Goal: Information Seeking & Learning: Learn about a topic

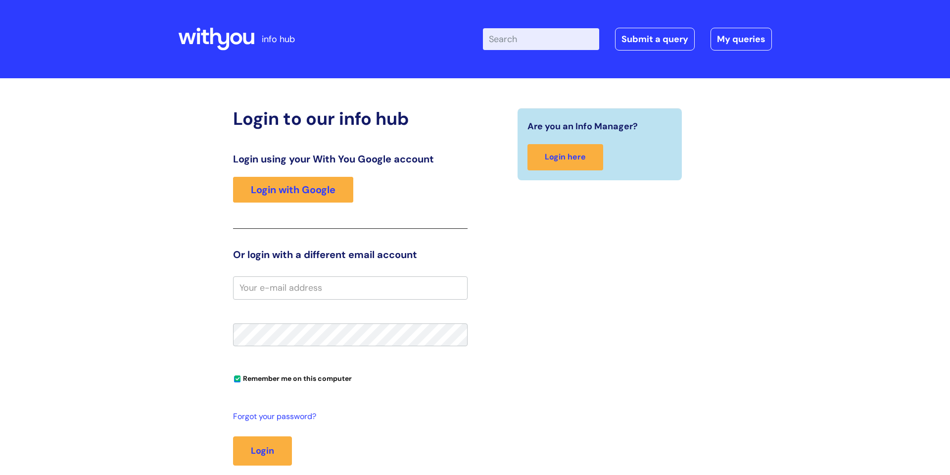
click at [344, 290] on input "email" at bounding box center [350, 287] width 235 height 23
type input "[PERSON_NAME][EMAIL_ADDRESS][PERSON_NAME][DOMAIN_NAME]"
click at [273, 442] on button "Login" at bounding box center [262, 450] width 59 height 29
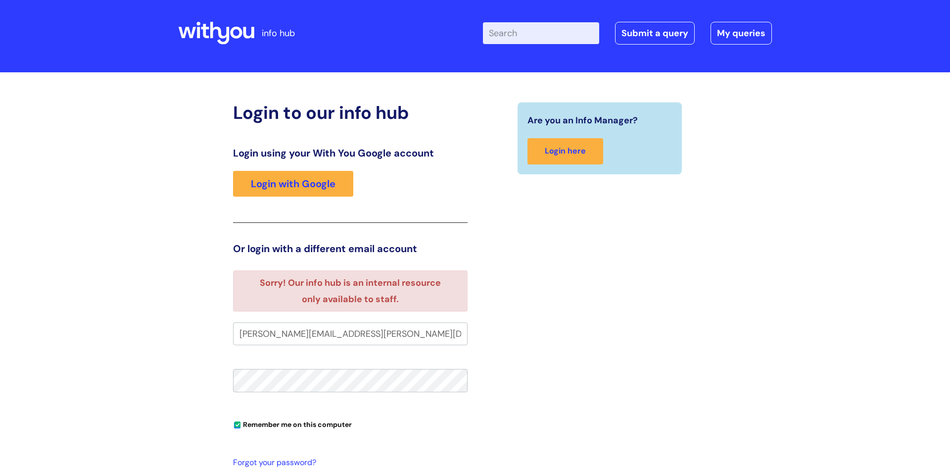
scroll to position [15, 0]
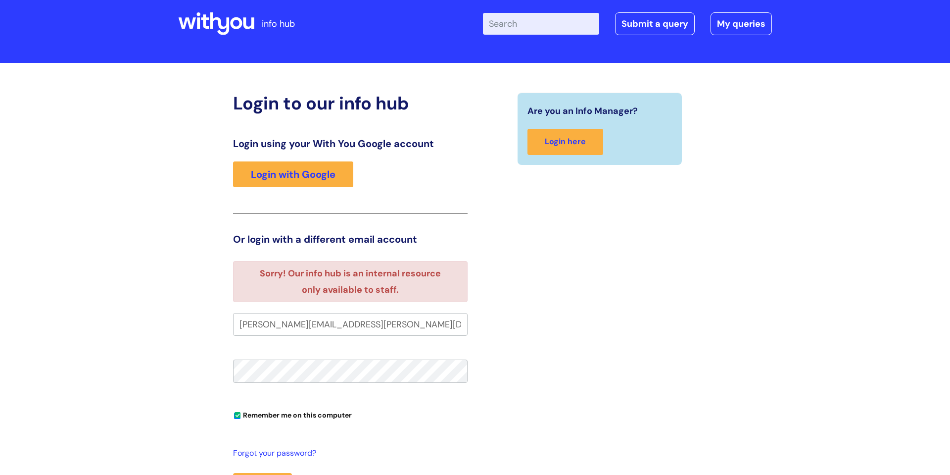
click at [498, 390] on div "Are you an Info Manager? Login here" at bounding box center [599, 318] width 249 height 451
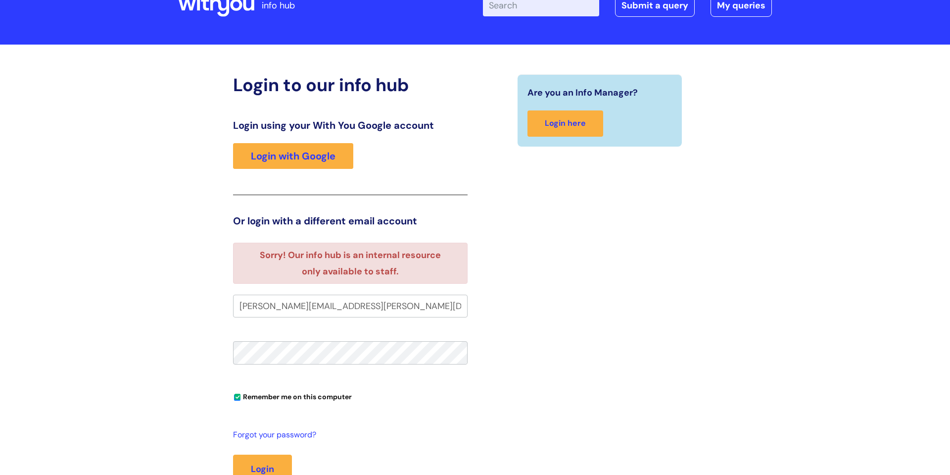
scroll to position [48, 0]
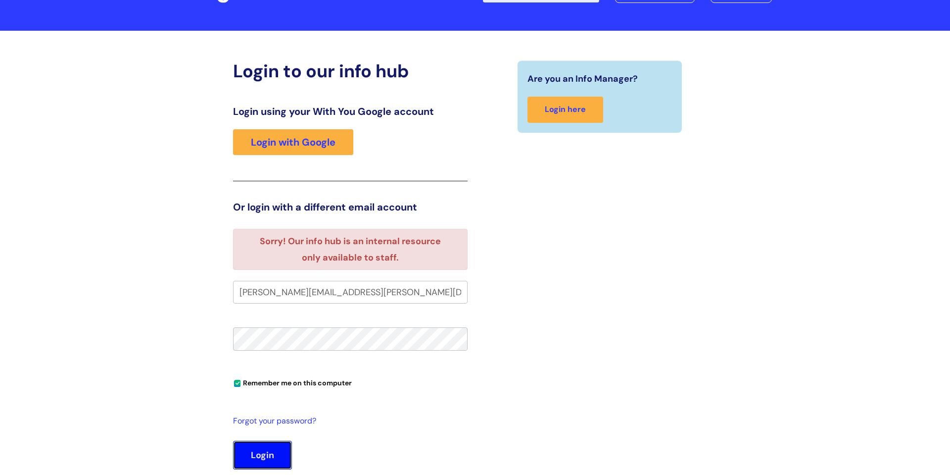
click at [260, 457] on button "Login" at bounding box center [262, 455] width 59 height 29
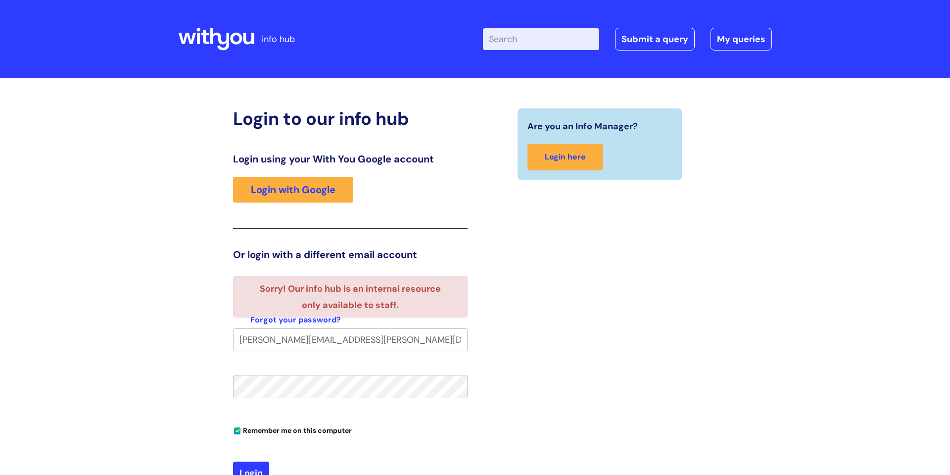
click at [231, 392] on div "Login to our info hub Login using your With You Google account Login with Googl…" at bounding box center [350, 308] width 249 height 400
click at [240, 340] on input "[PERSON_NAME][EMAIL_ADDRESS][PERSON_NAME][DOMAIN_NAME]" at bounding box center [350, 339] width 235 height 23
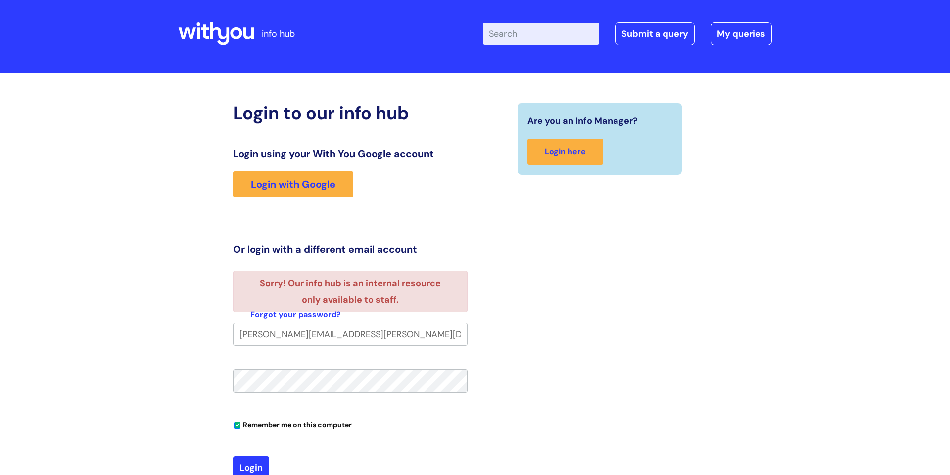
scroll to position [15, 0]
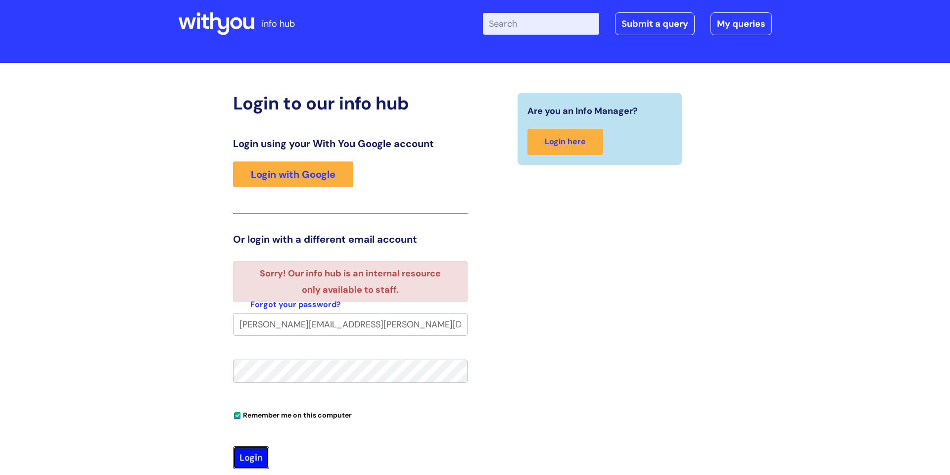
click at [253, 457] on button "Login" at bounding box center [251, 457] width 36 height 23
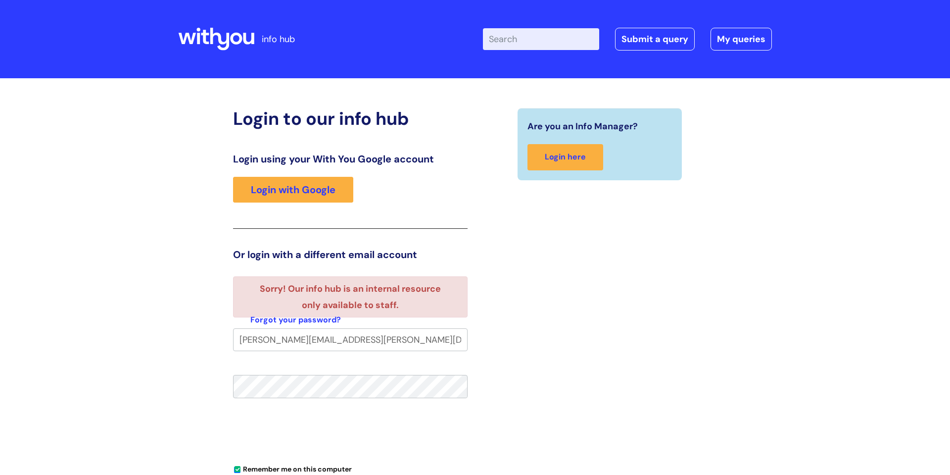
click at [575, 319] on div "Are you an Info Manager? Login here" at bounding box center [599, 327] width 249 height 439
click at [301, 185] on link "Login with Google" at bounding box center [293, 190] width 120 height 26
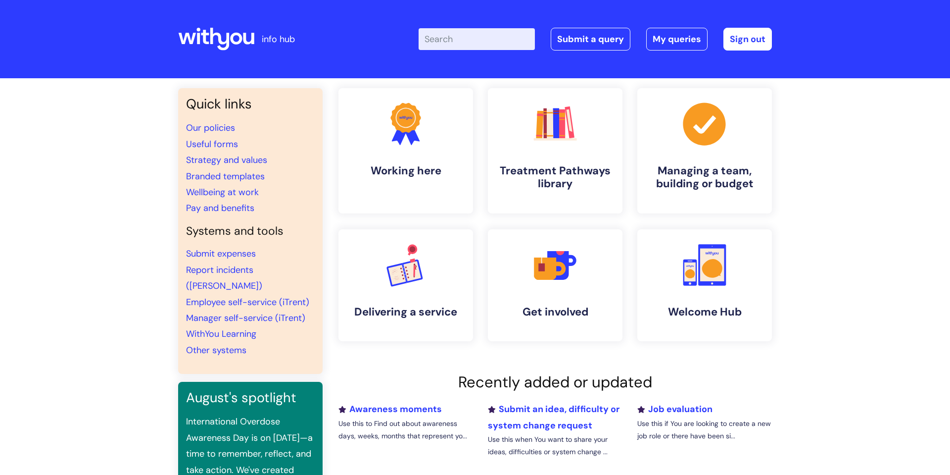
click at [493, 42] on input "Enter your search term here..." at bounding box center [477, 39] width 116 height 22
type input "Boundary sheet"
click button "Search" at bounding box center [0, 0] width 0 height 0
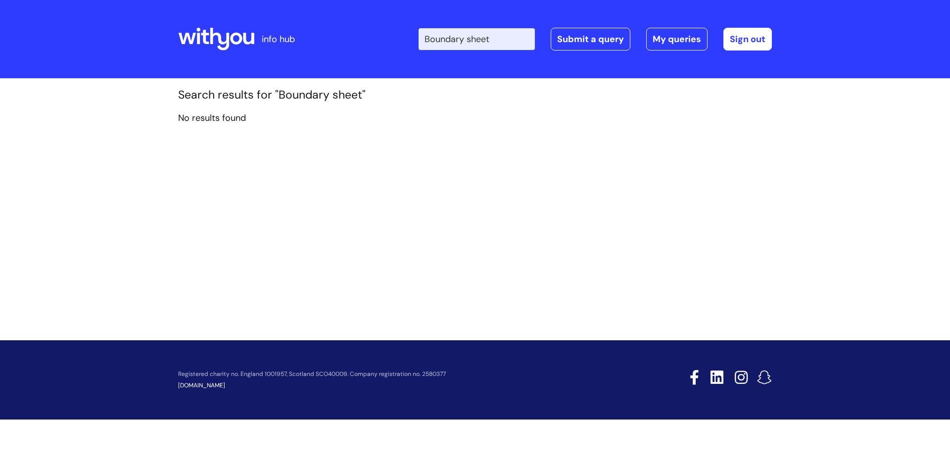
drag, startPoint x: 506, startPoint y: 43, endPoint x: 420, endPoint y: 36, distance: 85.9
click at [420, 36] on input "Boundary sheet" at bounding box center [477, 39] width 116 height 22
click at [276, 139] on div "info hub Enter your search term here... Search Submit a query My queries Welcom…" at bounding box center [475, 237] width 950 height 475
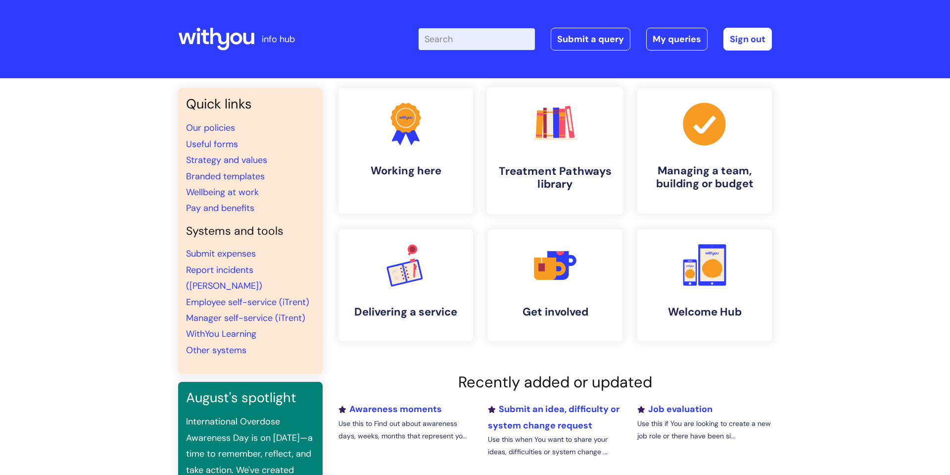
click at [536, 159] on link ".cls-1{fill:#f89b22;}.cls-1,.cls-2,.cls-3,.cls-4,.cls-5,.cls-6,.cls-7{stroke-wi…" at bounding box center [555, 150] width 137 height 127
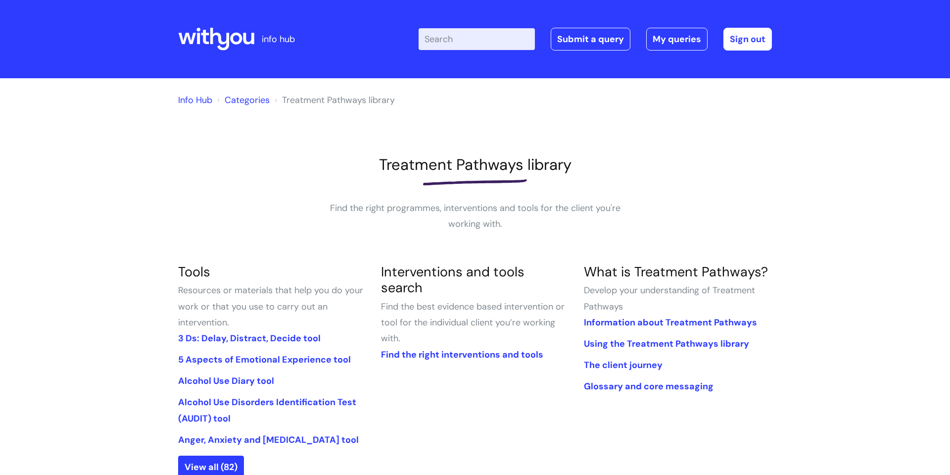
click at [460, 34] on input "Enter your search term here..." at bounding box center [477, 39] width 116 height 22
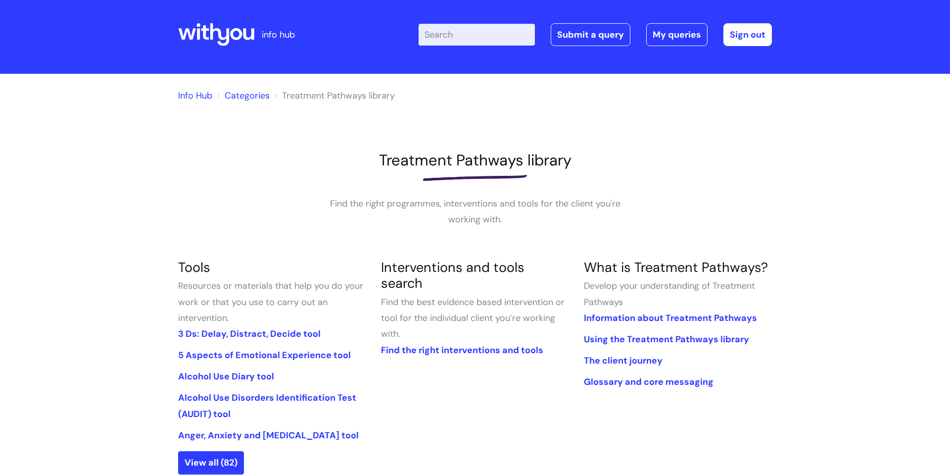
scroll to position [10, 0]
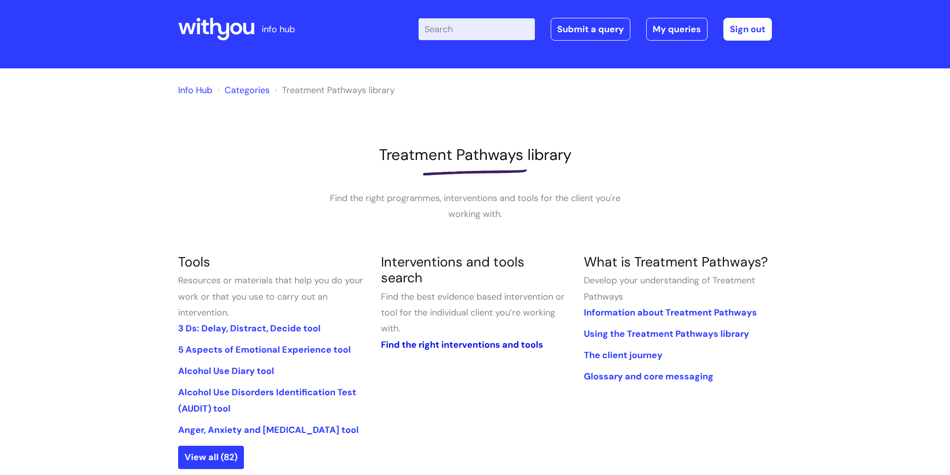
click at [482, 339] on link "Find the right interventions and tools" at bounding box center [462, 345] width 162 height 12
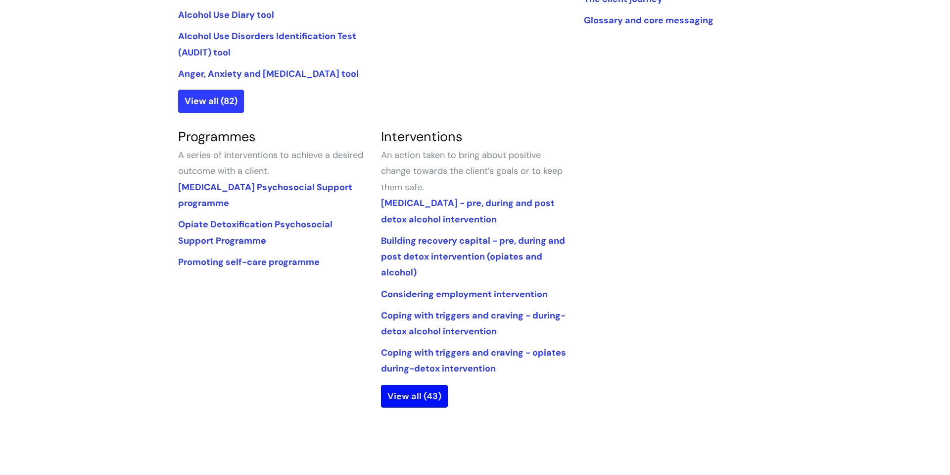
scroll to position [381, 0]
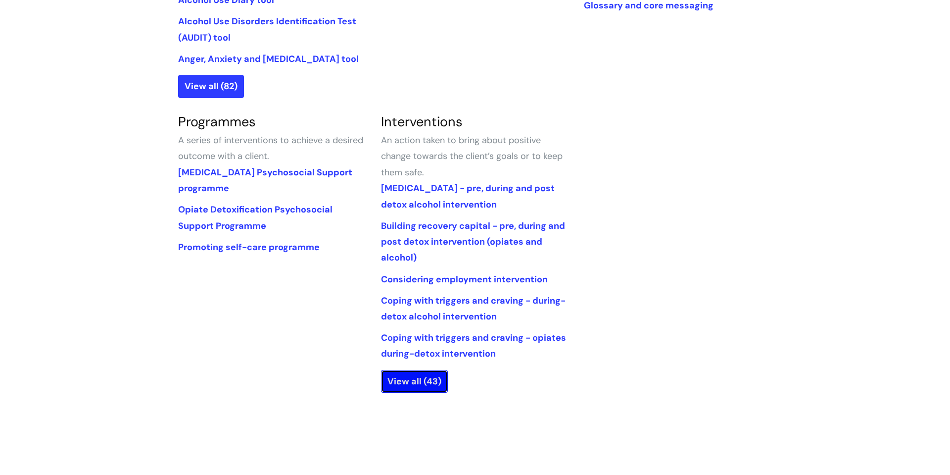
click at [420, 384] on link "View all (43)" at bounding box center [414, 381] width 67 height 23
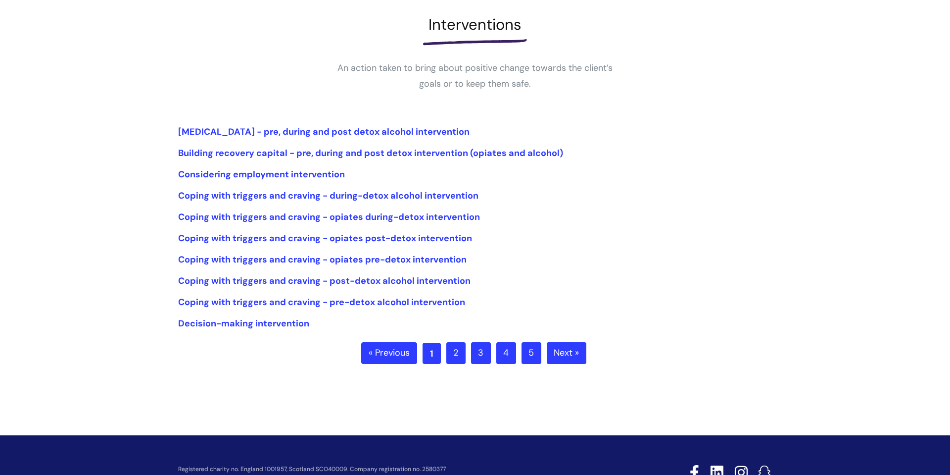
scroll to position [141, 0]
click at [454, 352] on link "2" at bounding box center [456, 353] width 19 height 22
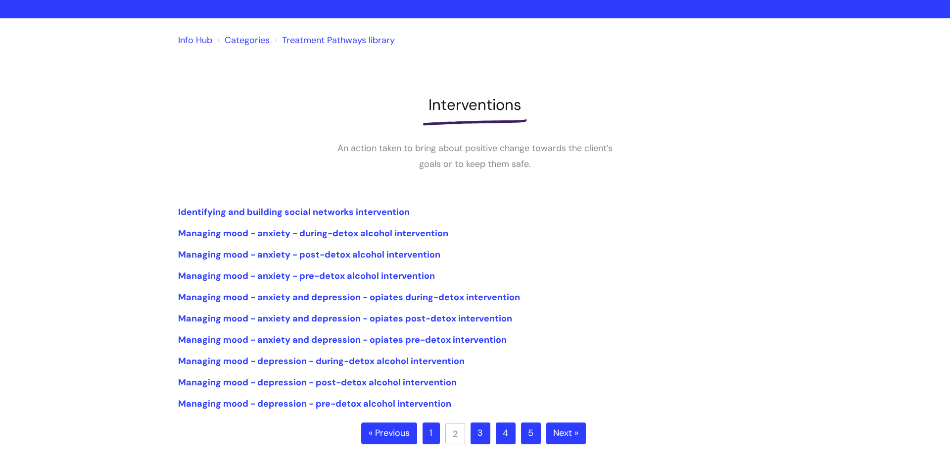
scroll to position [89, 0]
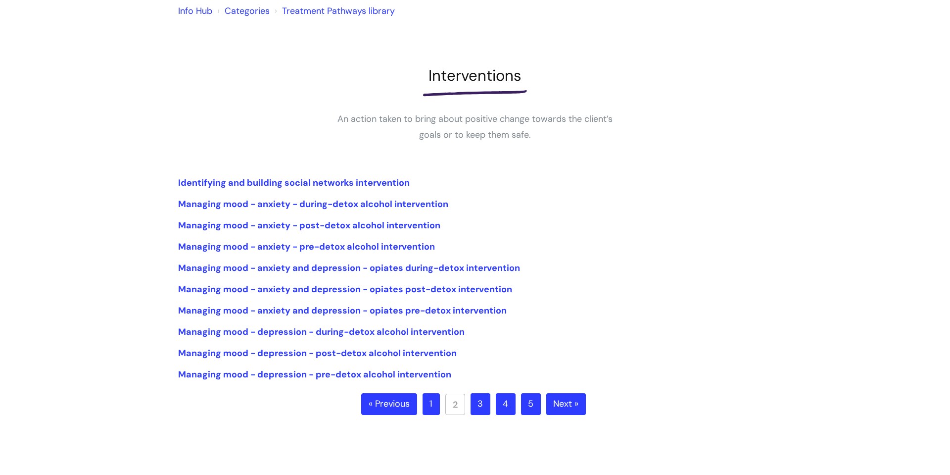
click at [481, 406] on link "3" at bounding box center [481, 404] width 20 height 22
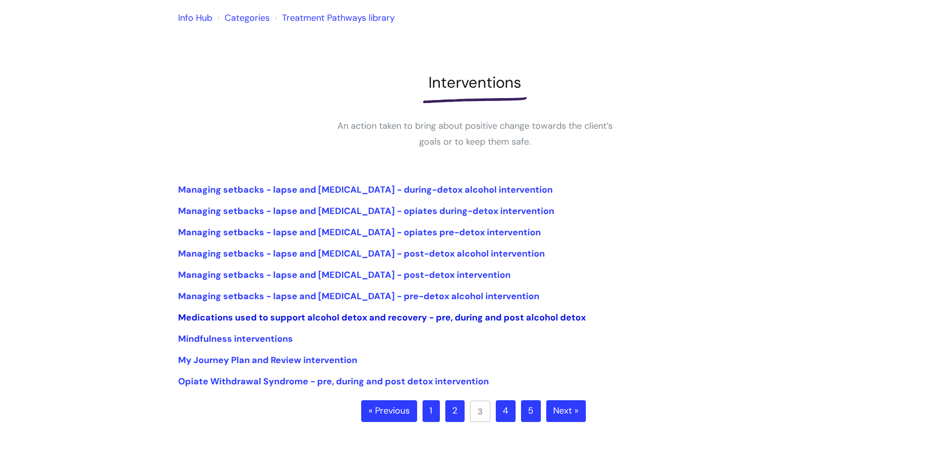
scroll to position [85, 0]
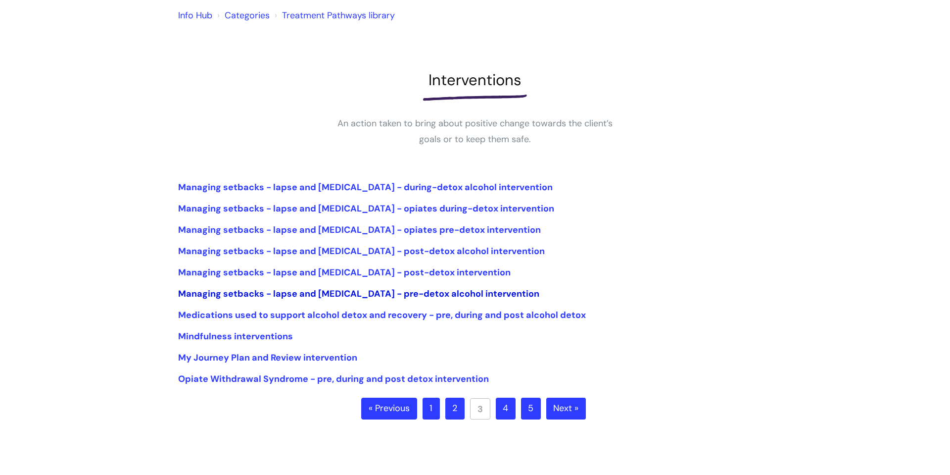
click at [323, 294] on link "Managing setbacks - lapse and relapse - pre-detox alcohol intervention" at bounding box center [358, 294] width 361 height 12
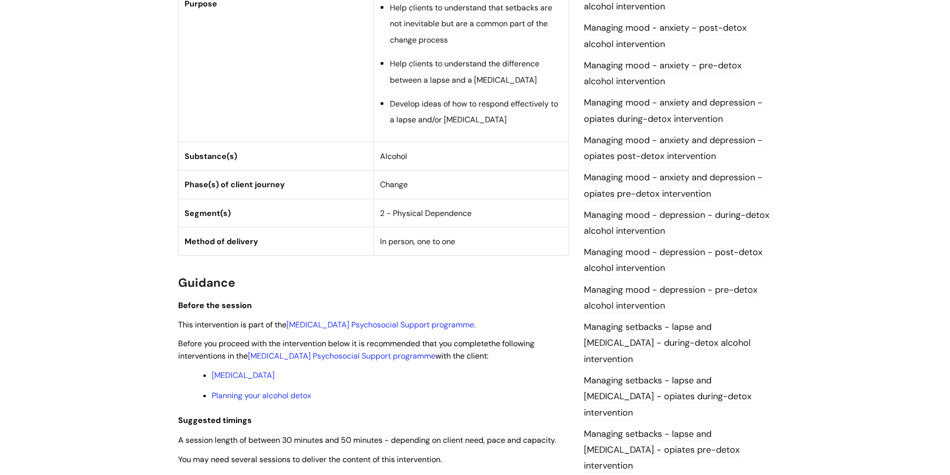
scroll to position [557, 0]
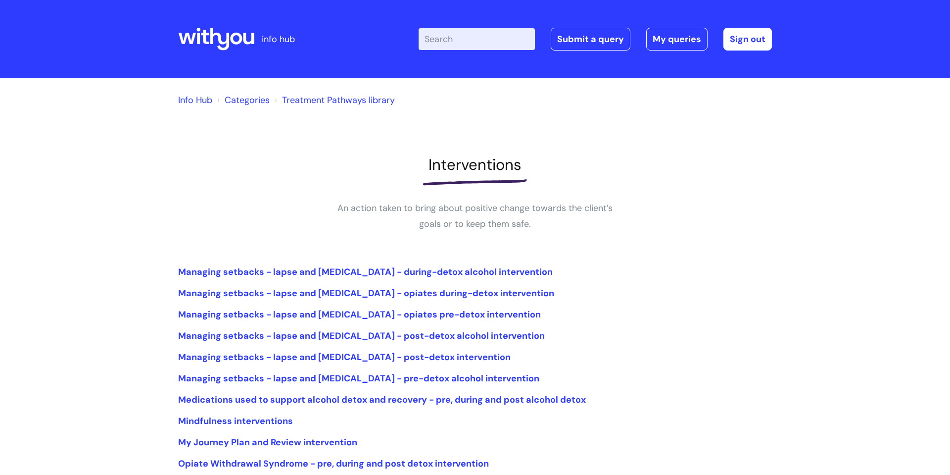
scroll to position [85, 0]
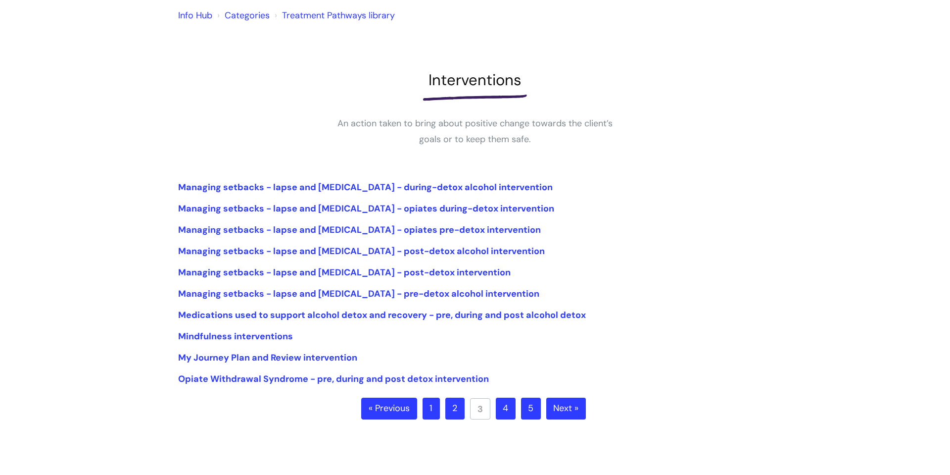
click at [503, 415] on link "4" at bounding box center [506, 409] width 20 height 22
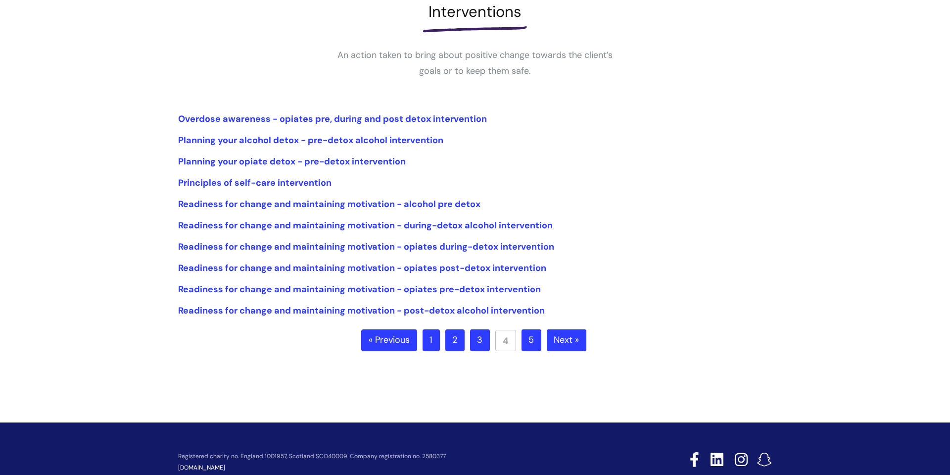
scroll to position [158, 0]
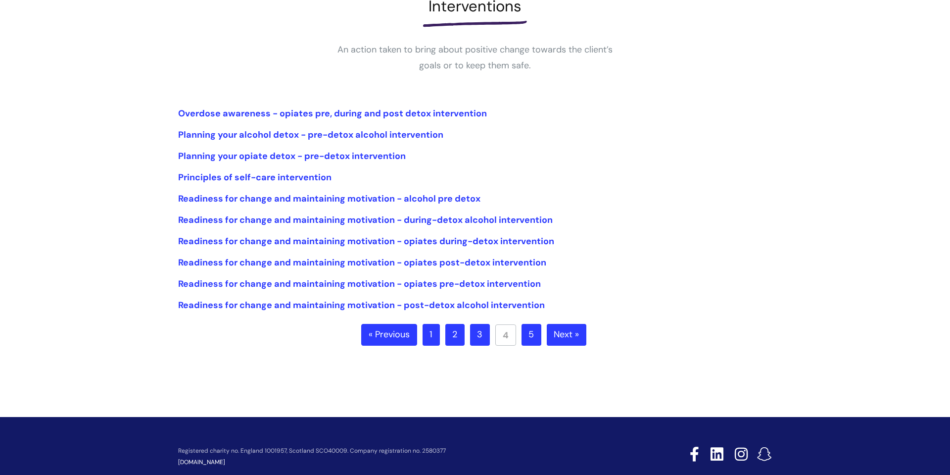
click at [528, 330] on link "5" at bounding box center [532, 335] width 20 height 22
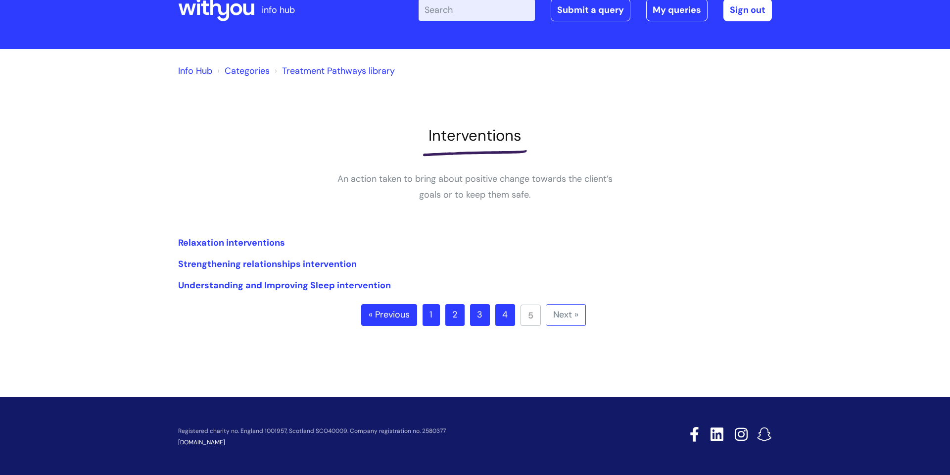
scroll to position [36, 0]
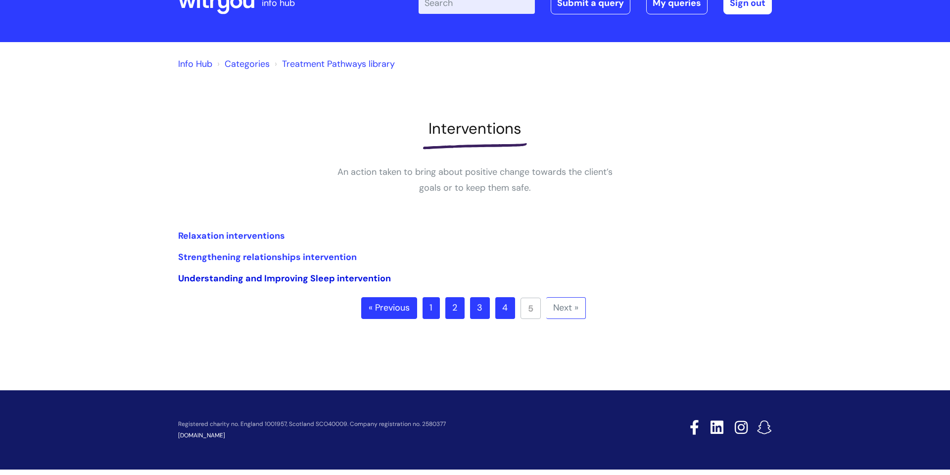
click at [318, 278] on link "Understanding and Improving Sleep intervention" at bounding box center [284, 278] width 213 height 12
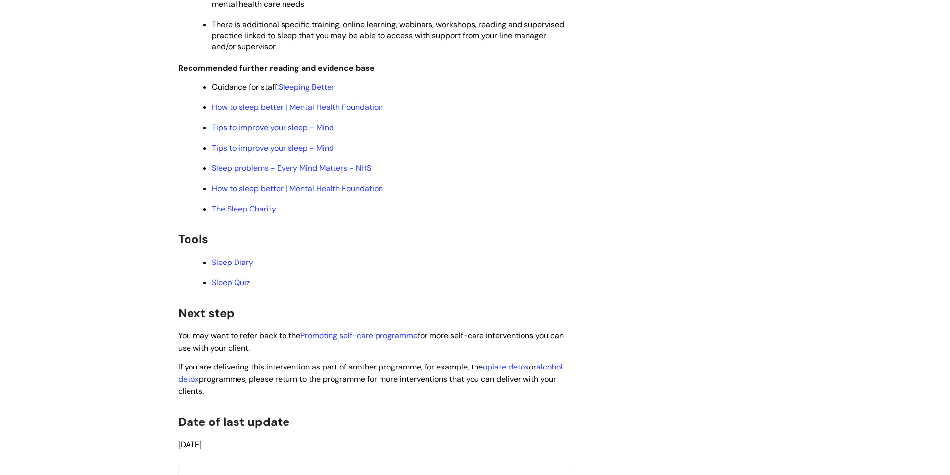
scroll to position [2123, 0]
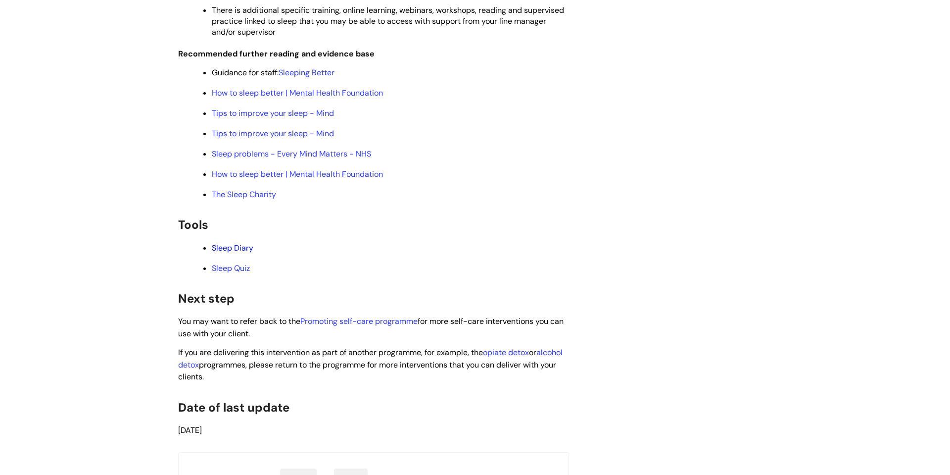
click at [224, 243] on link "Sleep Diary" at bounding box center [233, 248] width 42 height 10
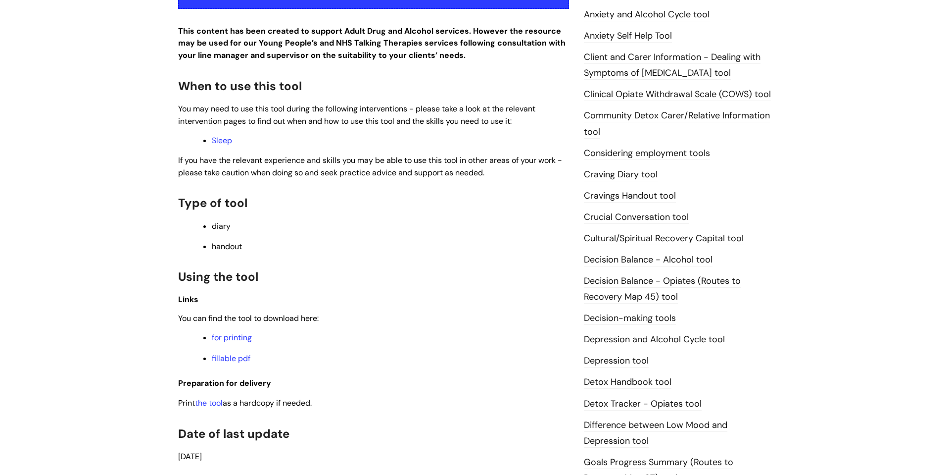
scroll to position [246, 0]
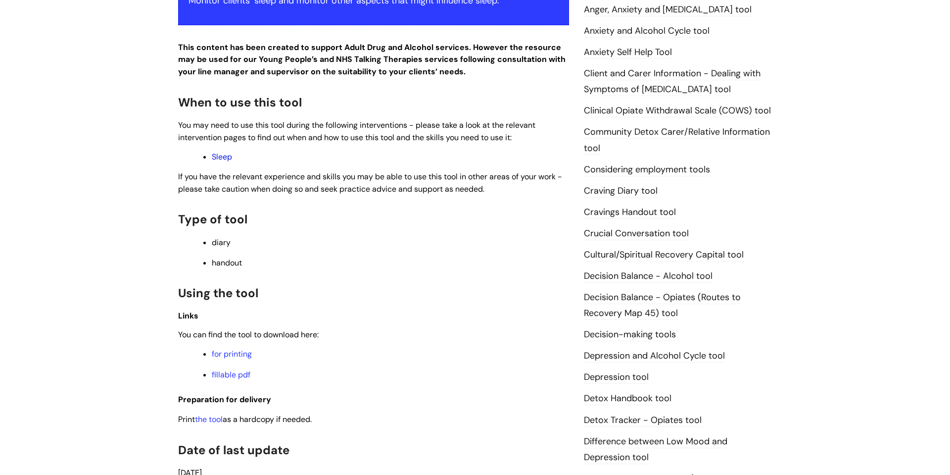
click at [225, 154] on link "Sleep" at bounding box center [222, 156] width 20 height 10
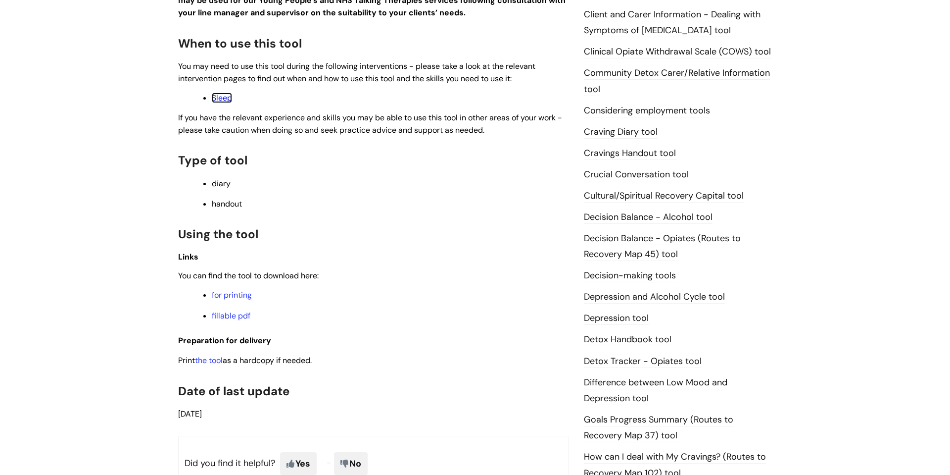
scroll to position [305, 0]
click at [213, 360] on link "the tool" at bounding box center [209, 359] width 28 height 10
